Goal: Find specific page/section: Find specific page/section

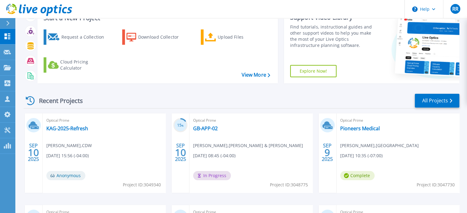
scroll to position [29, 0]
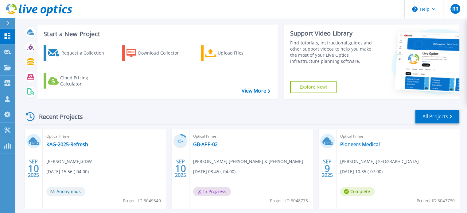
click at [436, 120] on link "All Projects" at bounding box center [437, 117] width 44 height 14
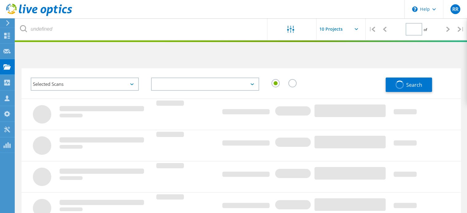
type input "1"
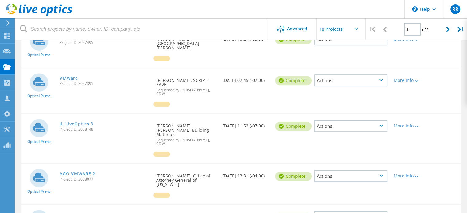
scroll to position [276, 0]
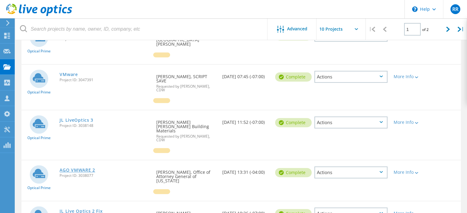
click at [81, 168] on link "AGO VMWARE 2" at bounding box center [77, 170] width 35 height 4
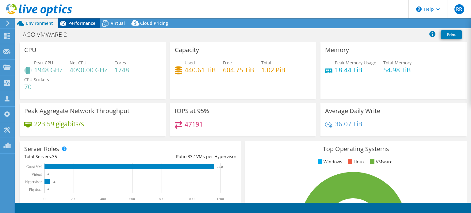
select select "USD"
click at [76, 21] on span "Performance" at bounding box center [81, 23] width 27 height 6
